Goal: Information Seeking & Learning: Learn about a topic

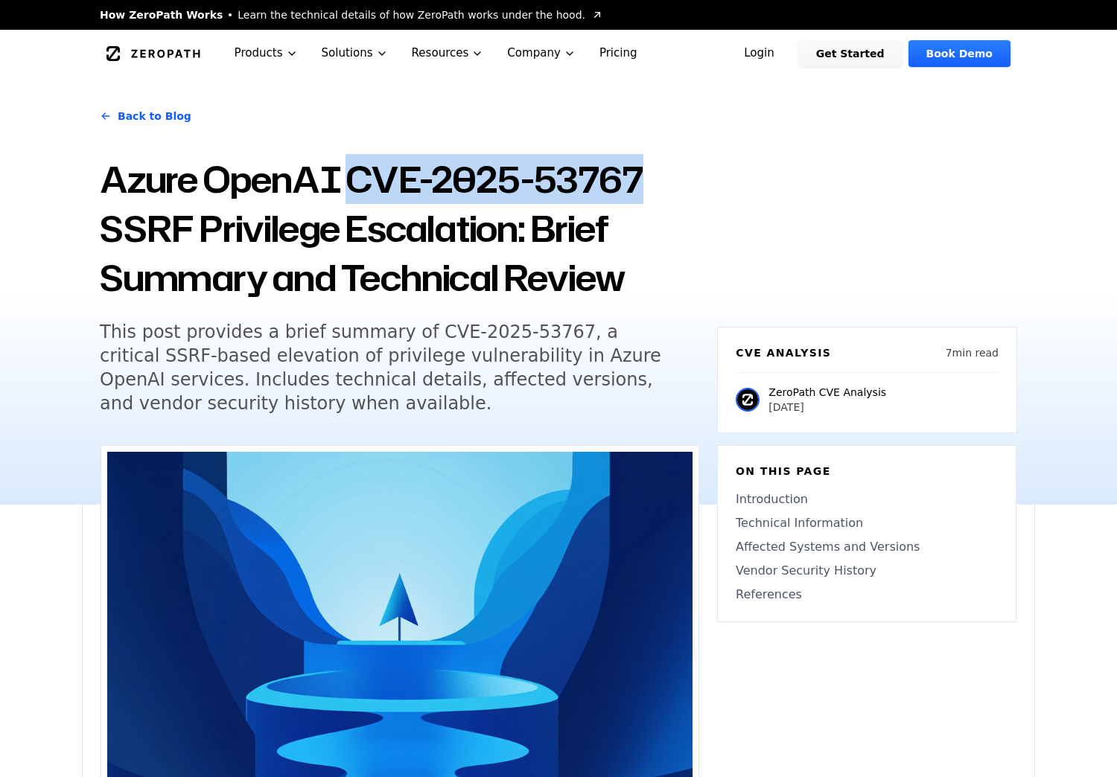
drag, startPoint x: 350, startPoint y: 175, endPoint x: 637, endPoint y: 157, distance: 287.9
click at [637, 157] on h1 "Azure OpenAI CVE-2025-53767 SSRF Privilege Escalation: Brief Summary and Techni…" at bounding box center [399, 228] width 599 height 147
drag, startPoint x: 637, startPoint y: 157, endPoint x: 569, endPoint y: 173, distance: 70.3
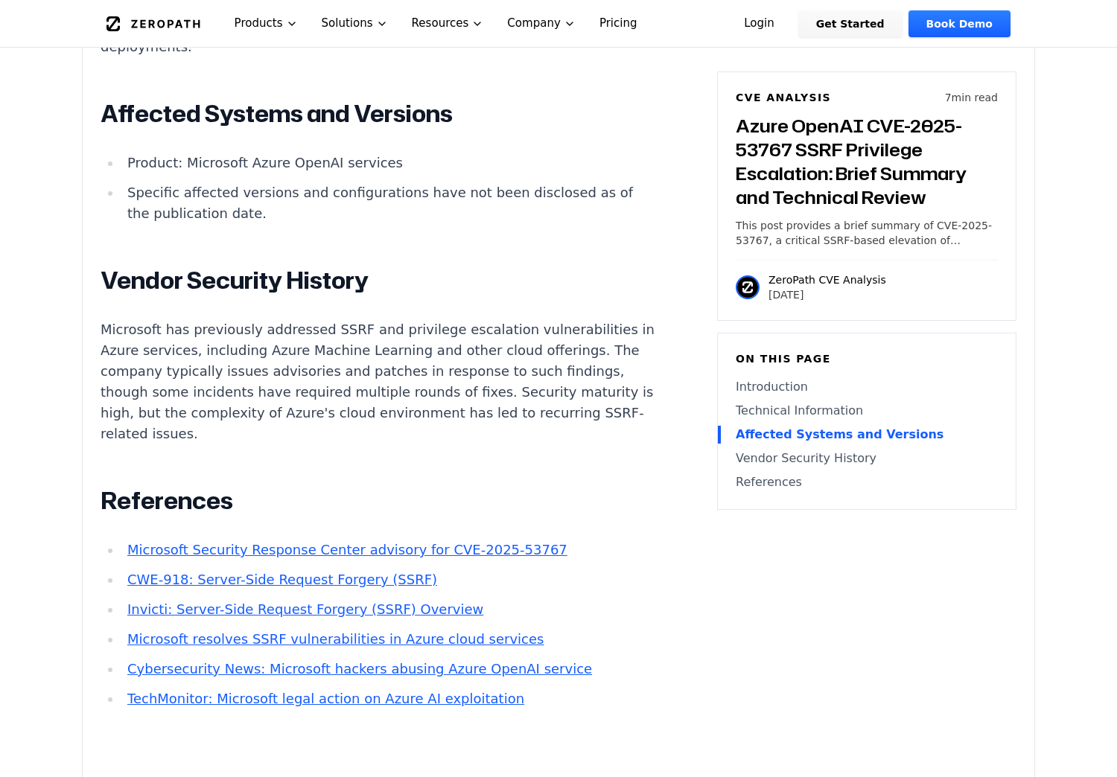
scroll to position [1638, 0]
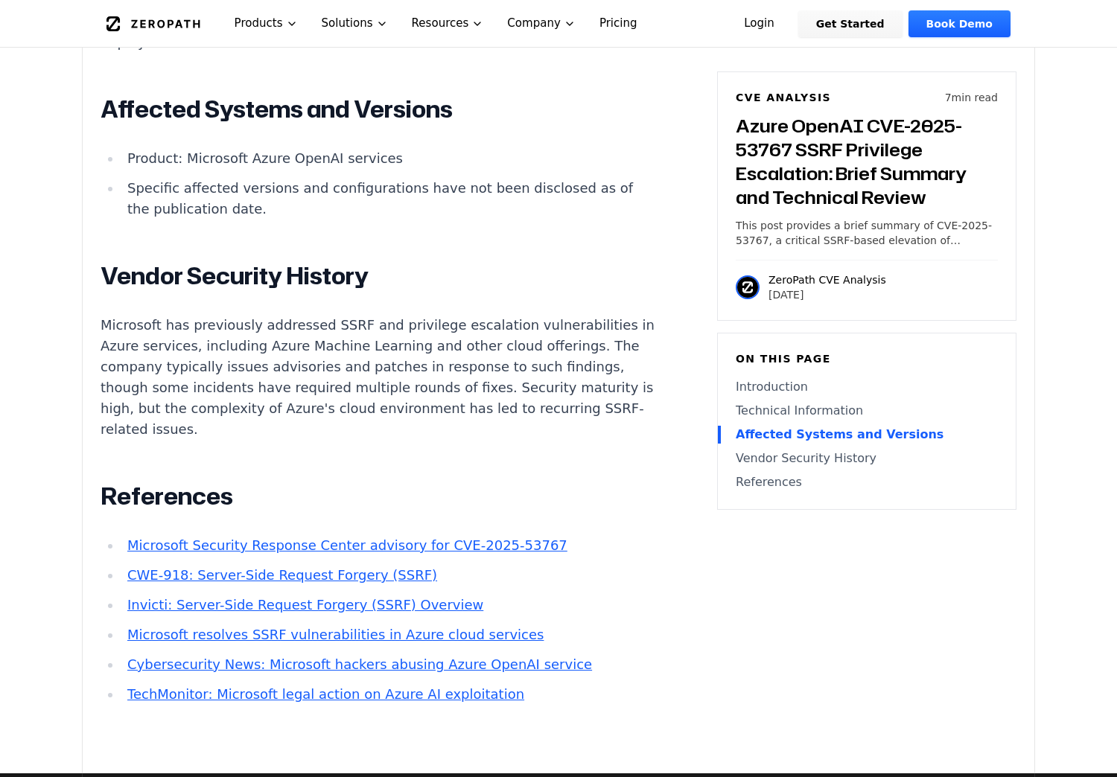
click at [289, 552] on link "Microsoft Security Response Center advisory for CVE-2025-53767" at bounding box center [347, 546] width 440 height 16
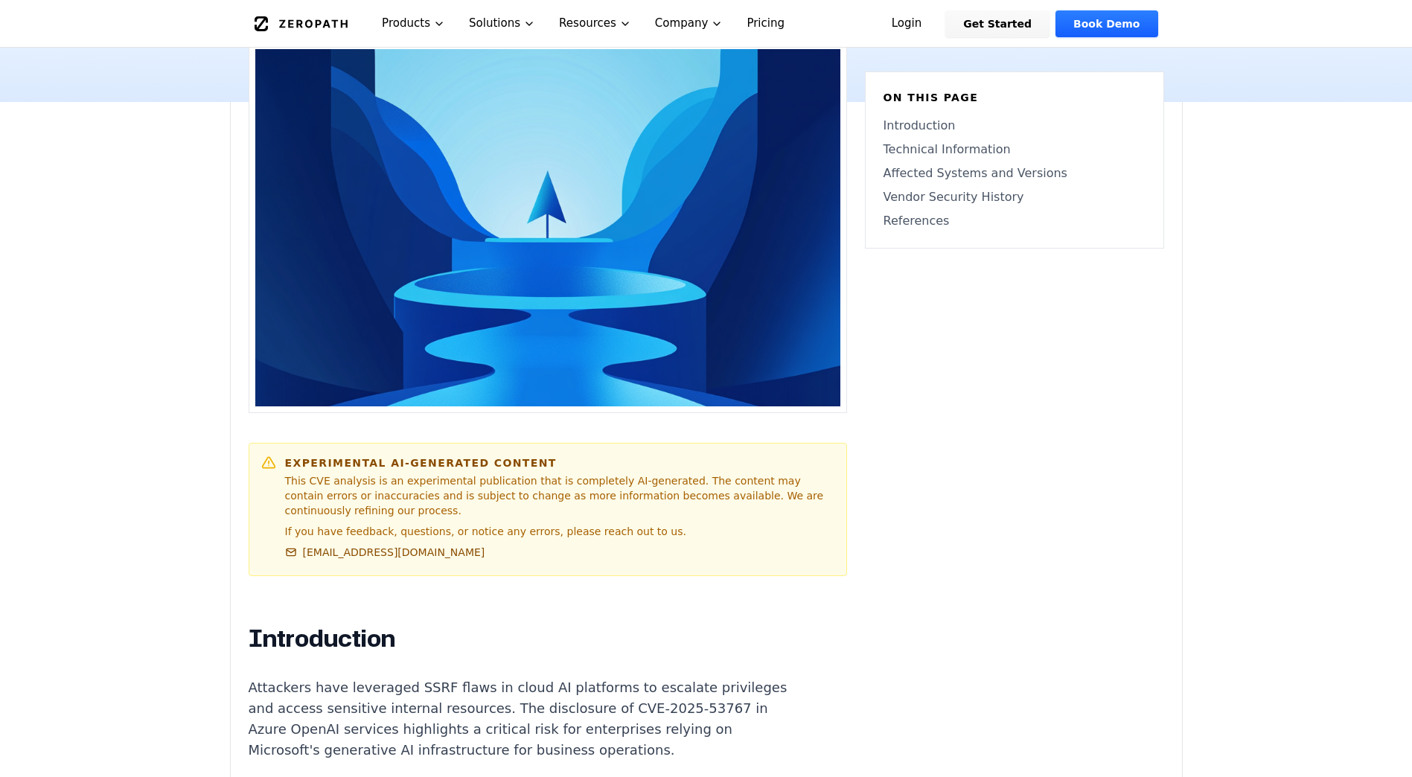
scroll to position [447, 0]
